Goal: Navigation & Orientation: Go to known website

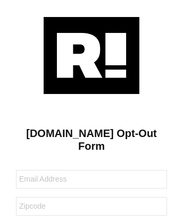
click at [91, 55] on img at bounding box center [92, 55] width 96 height 77
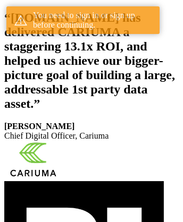
scroll to position [196, 0]
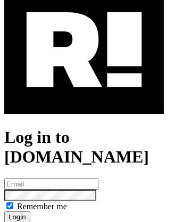
click at [84, 96] on img at bounding box center [84, 50] width 160 height 129
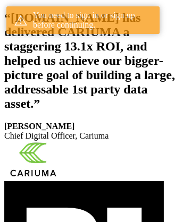
scroll to position [196, 0]
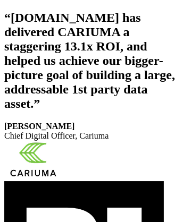
scroll to position [179, 0]
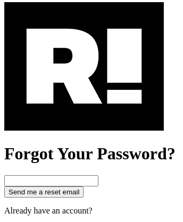
click at [84, 113] on img at bounding box center [84, 66] width 160 height 129
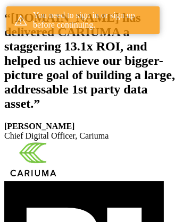
scroll to position [196, 0]
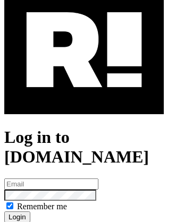
click at [84, 96] on img at bounding box center [84, 50] width 160 height 129
